Goal: Task Accomplishment & Management: Complete application form

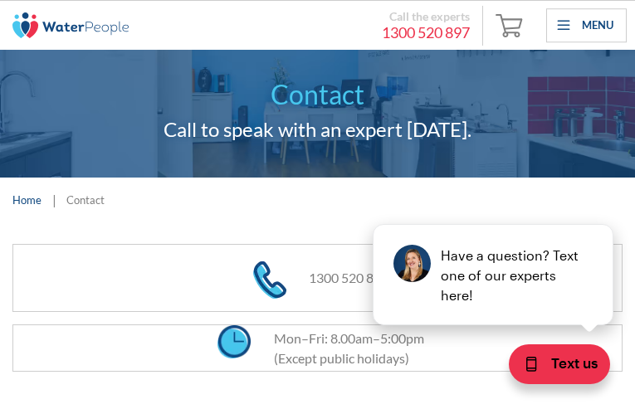
scroll to position [344, 0]
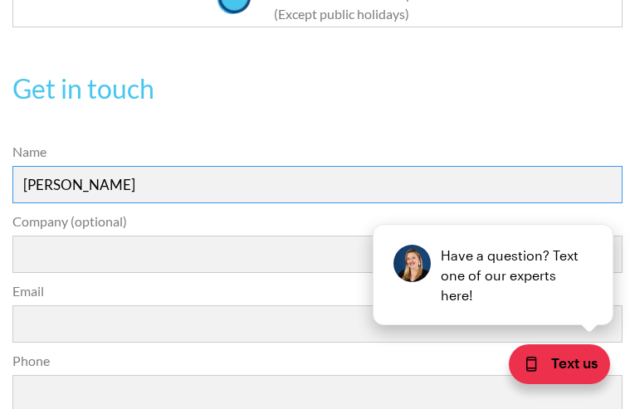
type input "[PERSON_NAME]"
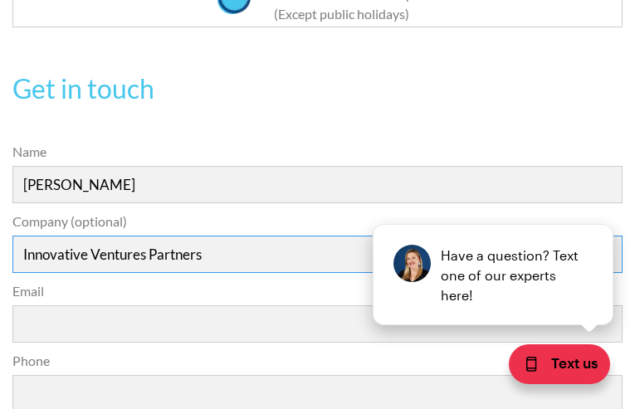
type input "Innovative Ventures Partners"
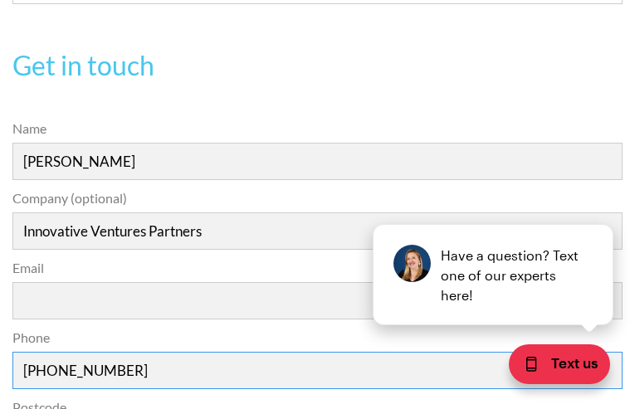
type input "[PHONE_NUMBER]"
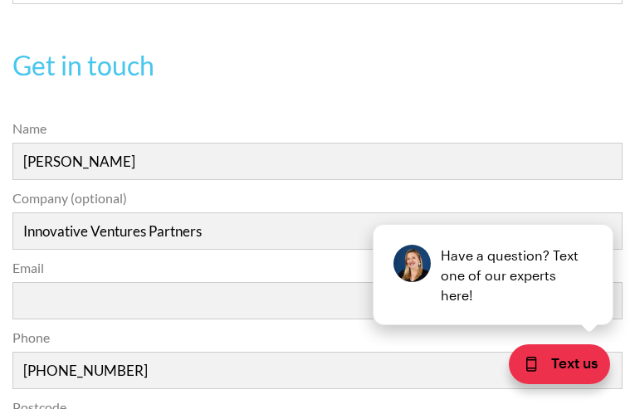
scroll to position [623, 0]
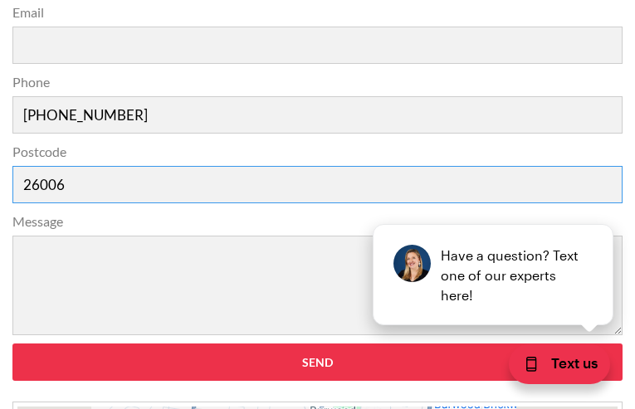
type input "26006"
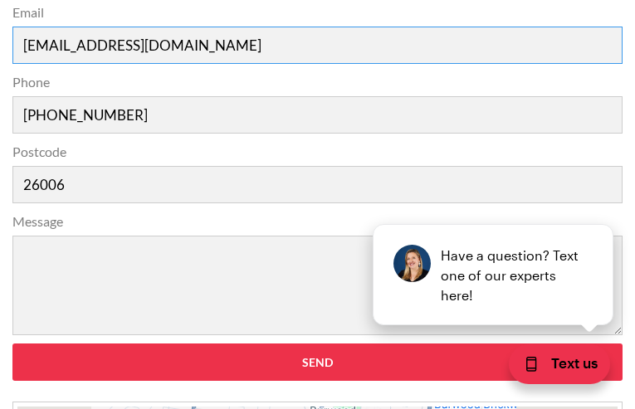
type input "[EMAIL_ADDRESS][DOMAIN_NAME]"
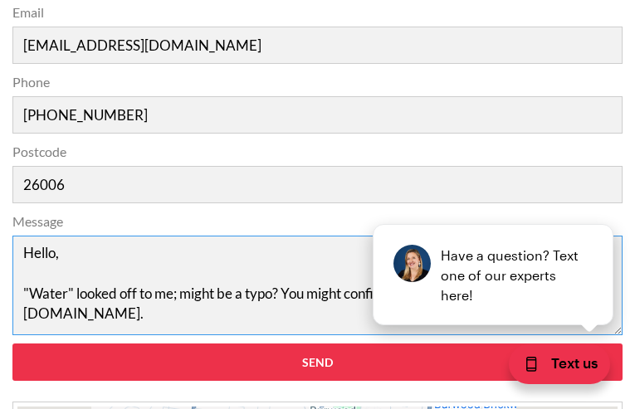
scroll to position [51, 0]
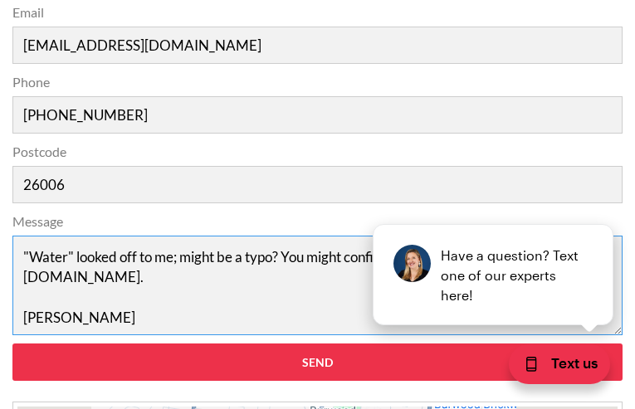
type textarea "Hello, "Water" looked off to me; might be a typo? You might confirm quickly wit…"
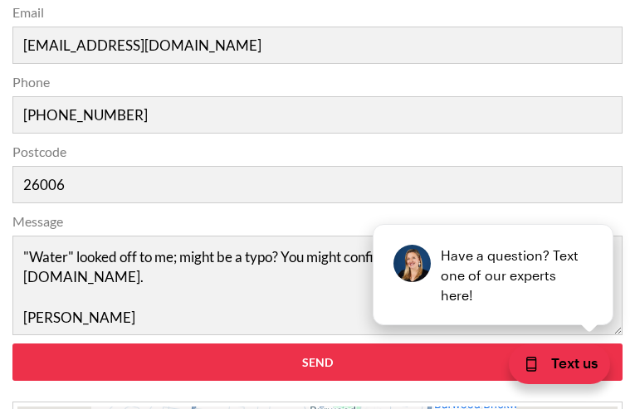
click at [12, 343] on input "Send" at bounding box center [317, 361] width 610 height 37
